Goal: Task Accomplishment & Management: Manage account settings

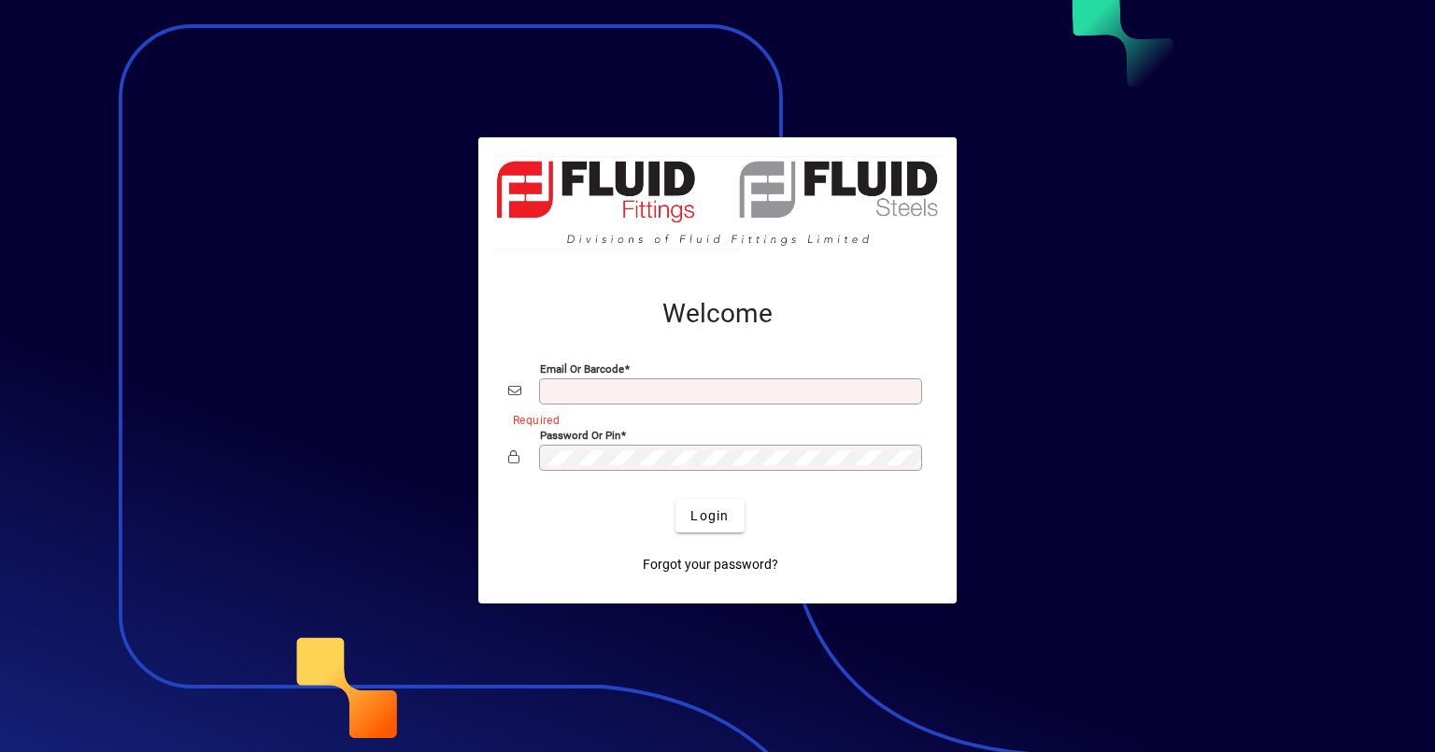
type input "**********"
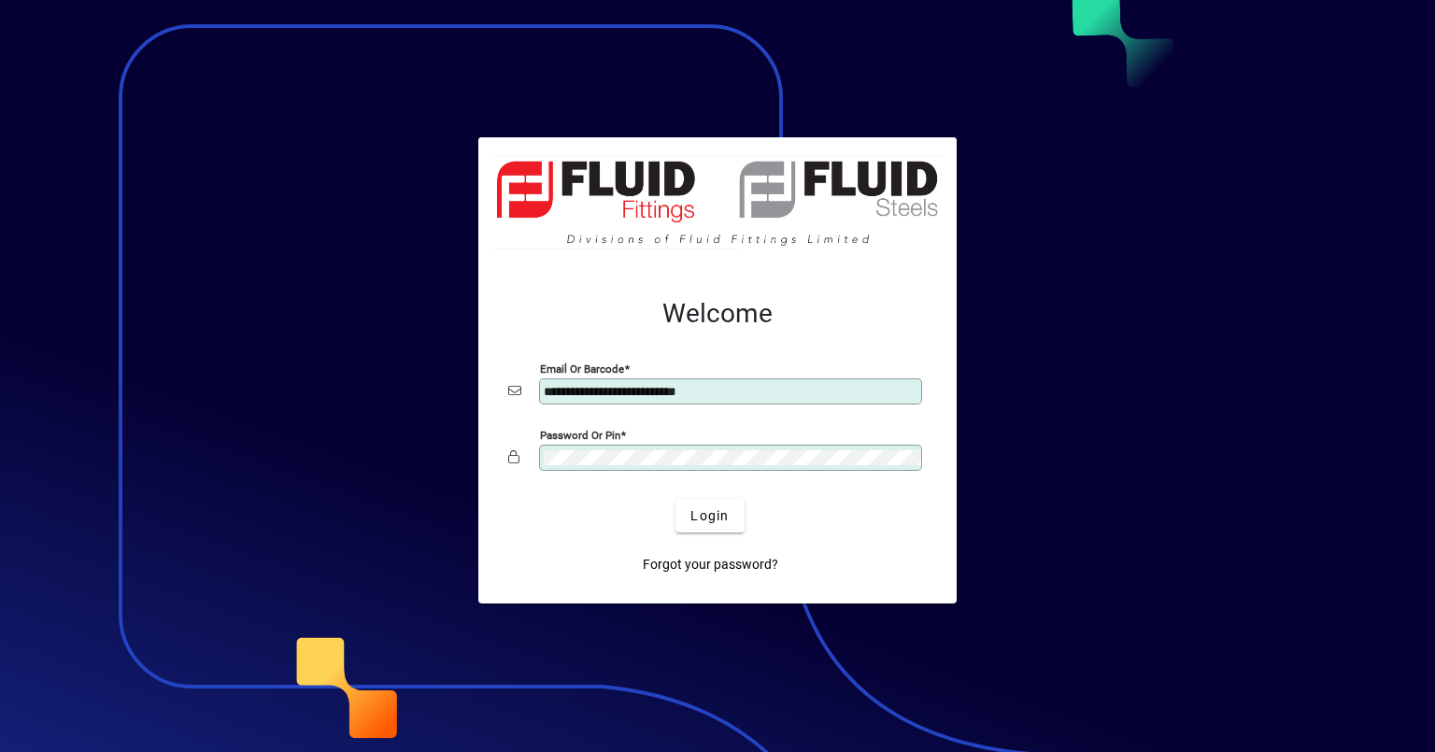
drag, startPoint x: 987, startPoint y: 280, endPoint x: 977, endPoint y: 277, distance: 10.1
click at [985, 279] on div at bounding box center [717, 376] width 1435 height 752
click at [724, 512] on span "Login" at bounding box center [709, 516] width 38 height 20
